Goal: Task Accomplishment & Management: Manage account settings

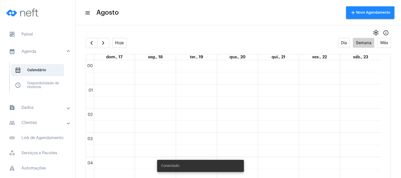
scroll to position [271, 0]
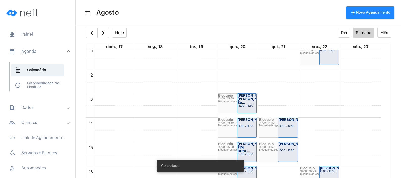
click at [44, 103] on mat-expansion-panel-header "text_snippet_outlined Dados" at bounding box center [39, 107] width 72 height 12
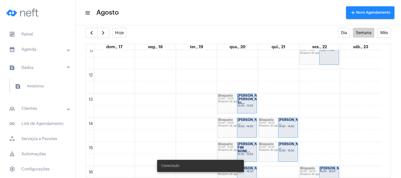
click at [47, 44] on mat-expansion-panel-header "calendar_month_outlined Agenda" at bounding box center [39, 49] width 72 height 12
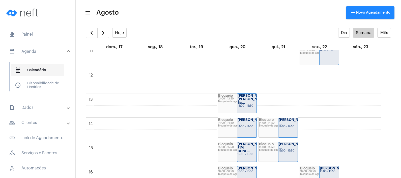
click at [49, 68] on span "calendar_month_outlined Calendário" at bounding box center [37, 70] width 53 height 12
click at [43, 123] on mat-panel-title "people_outline Clientes" at bounding box center [38, 123] width 58 height 6
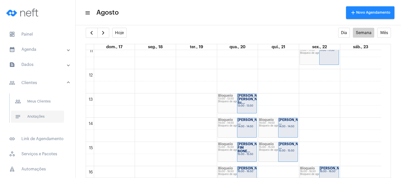
click at [44, 118] on span "notes Anotações" at bounding box center [37, 116] width 53 height 12
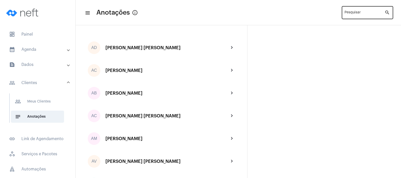
click at [360, 11] on div "Pesquisar" at bounding box center [364, 12] width 40 height 14
click at [359, 15] on input "Pesquisar" at bounding box center [364, 14] width 40 height 4
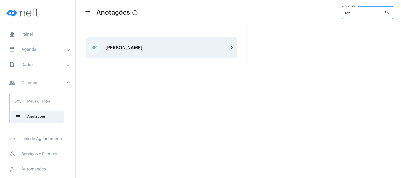
type input "seb"
click at [176, 48] on div "[PERSON_NAME]" at bounding box center [167, 47] width 124 height 5
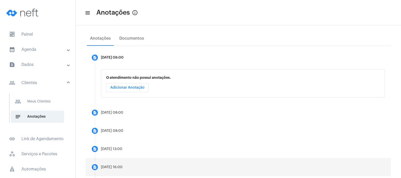
scroll to position [102, 0]
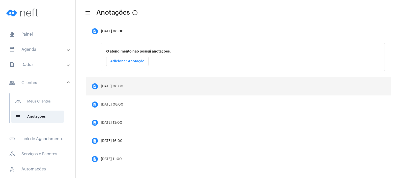
click at [143, 87] on mat-step-header "description [DATE] 08:00" at bounding box center [238, 86] width 305 height 18
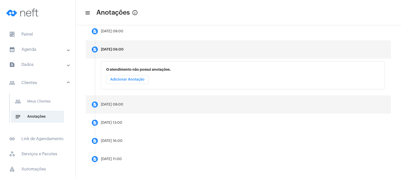
click at [136, 102] on mat-step-header "description [DATE] 08:00" at bounding box center [238, 104] width 305 height 18
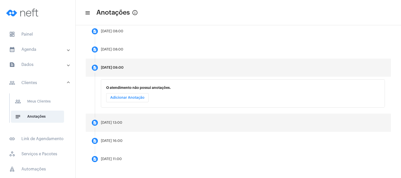
click at [140, 120] on mat-step-header "description [DATE] 13:00" at bounding box center [238, 122] width 305 height 18
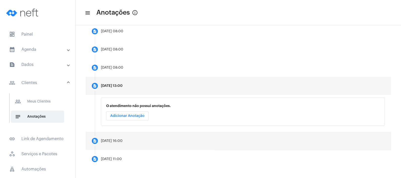
click at [140, 137] on mat-step-header "description [DATE] 16:00" at bounding box center [238, 141] width 305 height 18
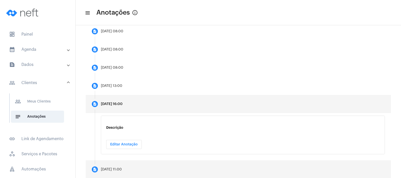
click at [134, 169] on mat-step-header "description [DATE] 11:00" at bounding box center [238, 169] width 305 height 18
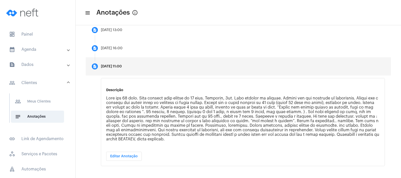
scroll to position [160, 0]
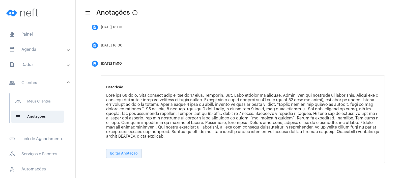
click at [134, 149] on button "Editar Anotação" at bounding box center [124, 153] width 36 height 9
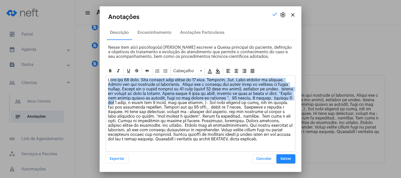
drag, startPoint x: 109, startPoint y: 80, endPoint x: 152, endPoint y: 101, distance: 47.3
click at [152, 101] on p at bounding box center [200, 110] width 185 height 64
click at [137, 88] on p at bounding box center [200, 110] width 185 height 64
drag, startPoint x: 109, startPoint y: 79, endPoint x: 119, endPoint y: 87, distance: 12.8
click at [130, 93] on p at bounding box center [200, 110] width 185 height 64
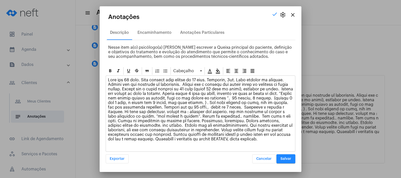
click at [108, 80] on p at bounding box center [200, 110] width 185 height 64
drag, startPoint x: 107, startPoint y: 80, endPoint x: 147, endPoint y: 150, distance: 80.4
click at [147, 151] on div "Cabeçalho Exportar Cancelar Salvar" at bounding box center [201, 114] width 190 height 97
copy p "Lore ips 88 dolo. Sita consect adip elitse do 24 eius. Temporin, 4ut. Labo etdo…"
click at [287, 157] on span "Salvar" at bounding box center [285, 159] width 11 height 4
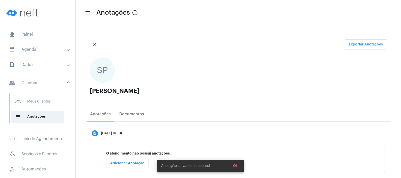
click at [53, 53] on mat-expansion-panel-header "calendar_month_outlined Agenda" at bounding box center [39, 49] width 72 height 12
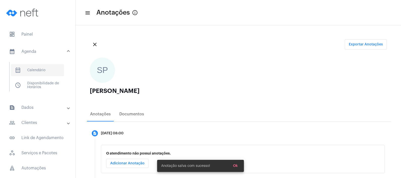
click at [47, 69] on span "calendar_month_outlined Calendário" at bounding box center [37, 70] width 53 height 12
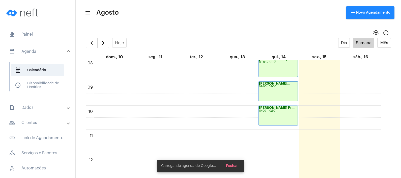
scroll to position [240, 0]
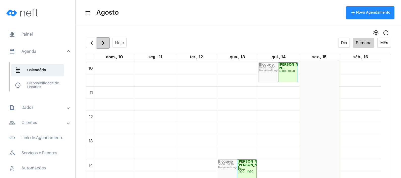
click at [105, 40] on span "button" at bounding box center [103, 43] width 6 height 6
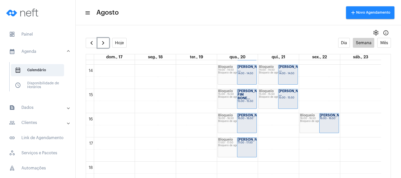
scroll to position [366, 0]
